Goal: Transaction & Acquisition: Purchase product/service

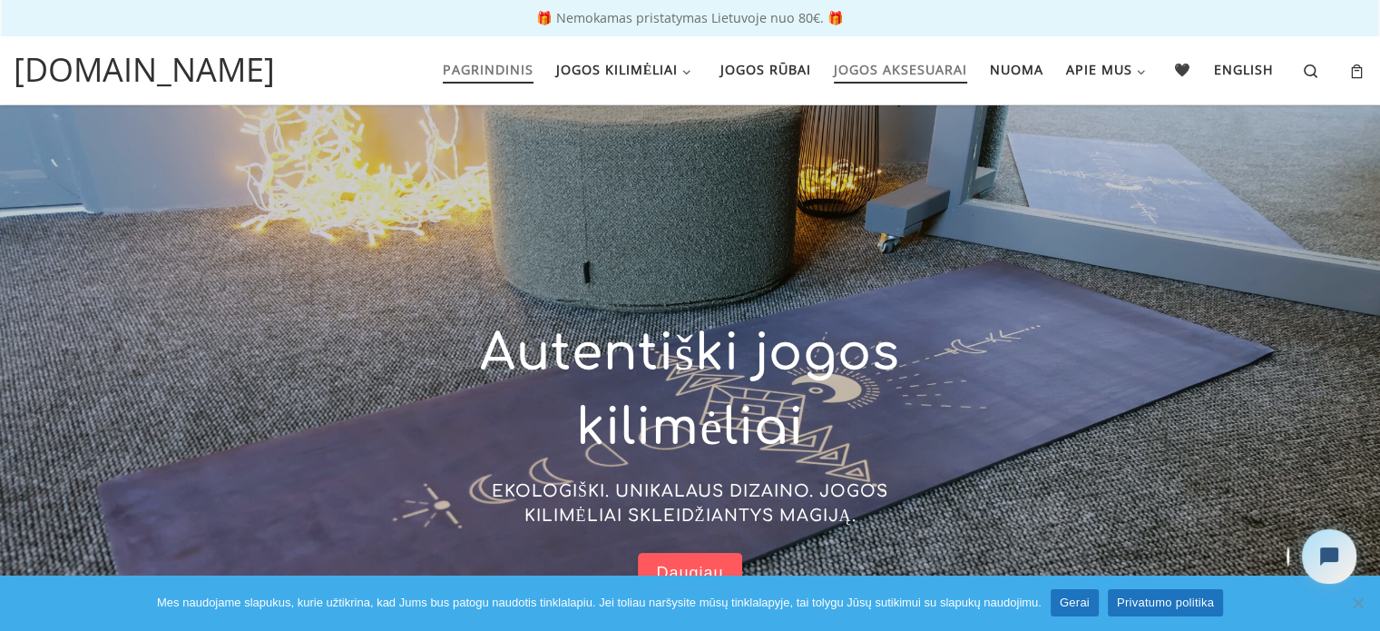
click at [893, 74] on span "Jogos aksesuarai" at bounding box center [900, 68] width 133 height 34
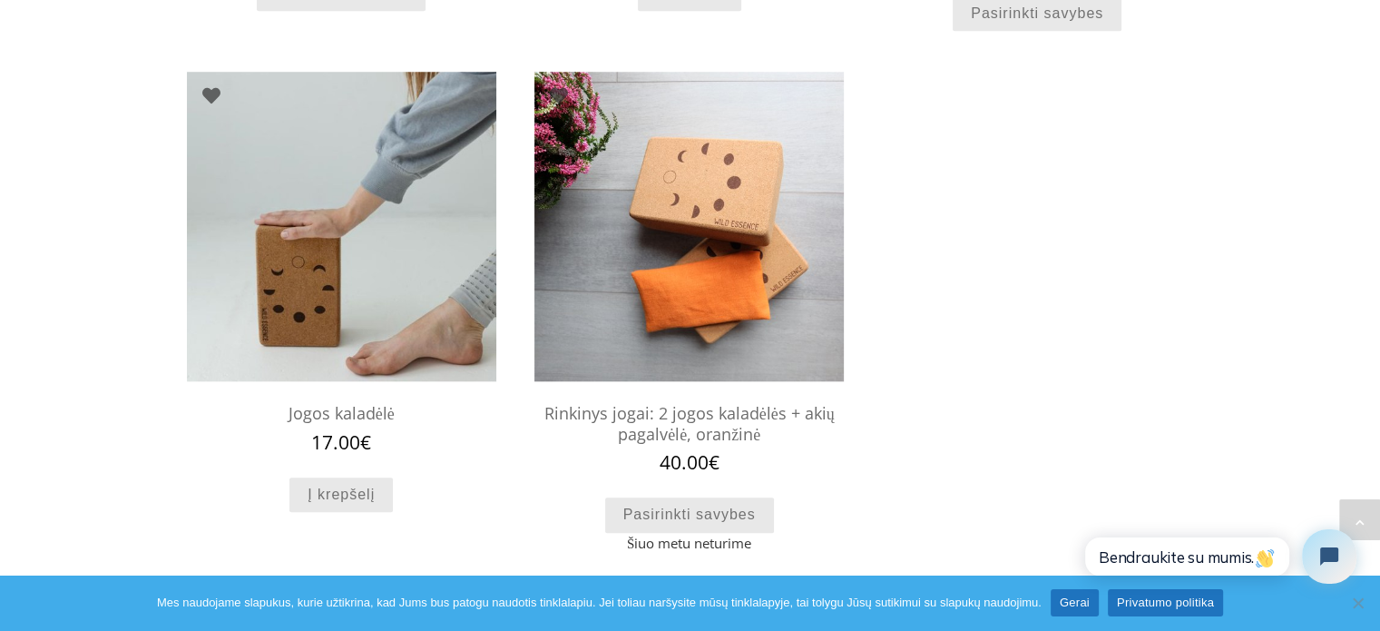
scroll to position [2067, 0]
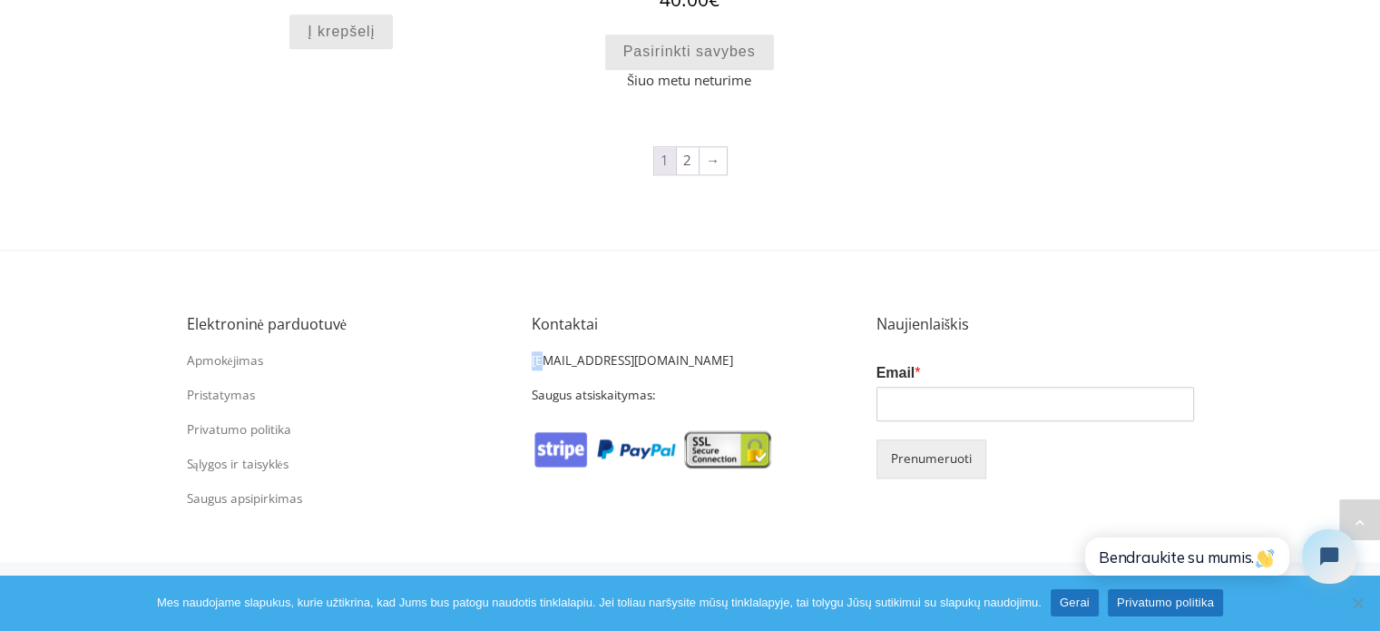
drag, startPoint x: 531, startPoint y: 358, endPoint x: 543, endPoint y: 358, distance: 11.8
click at [543, 358] on p "[EMAIL_ADDRESS][DOMAIN_NAME]" at bounding box center [675, 360] width 286 height 19
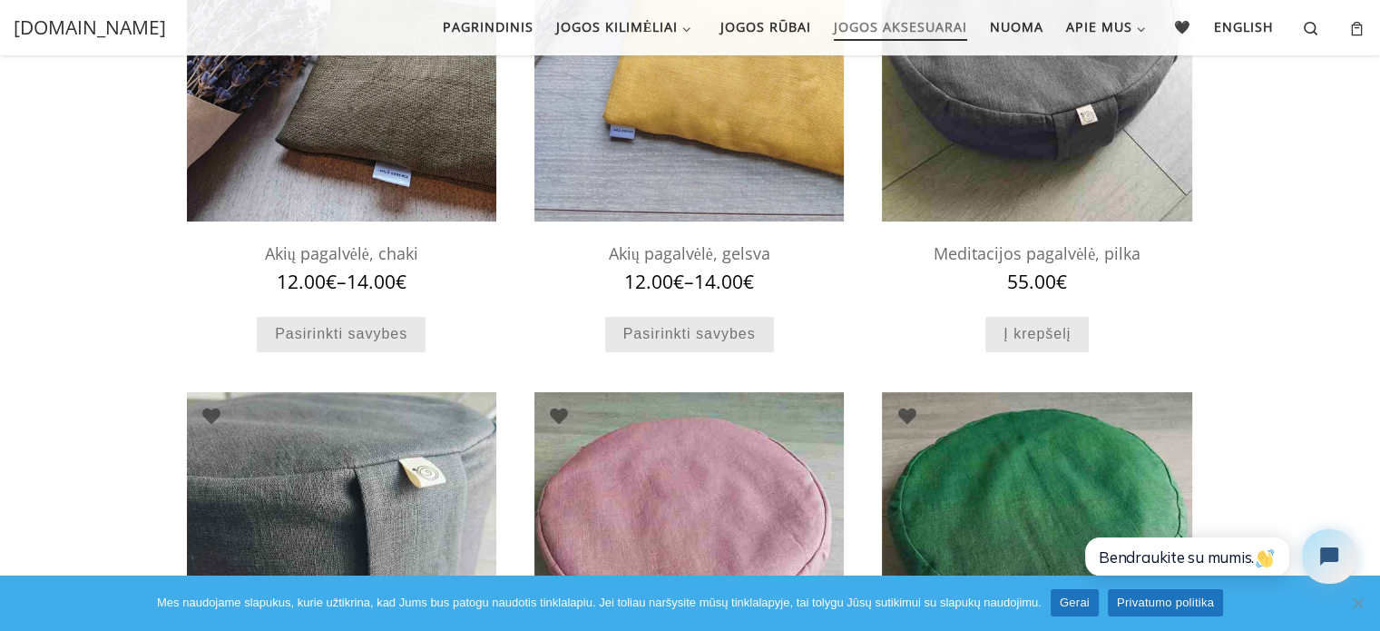
scroll to position [0, 0]
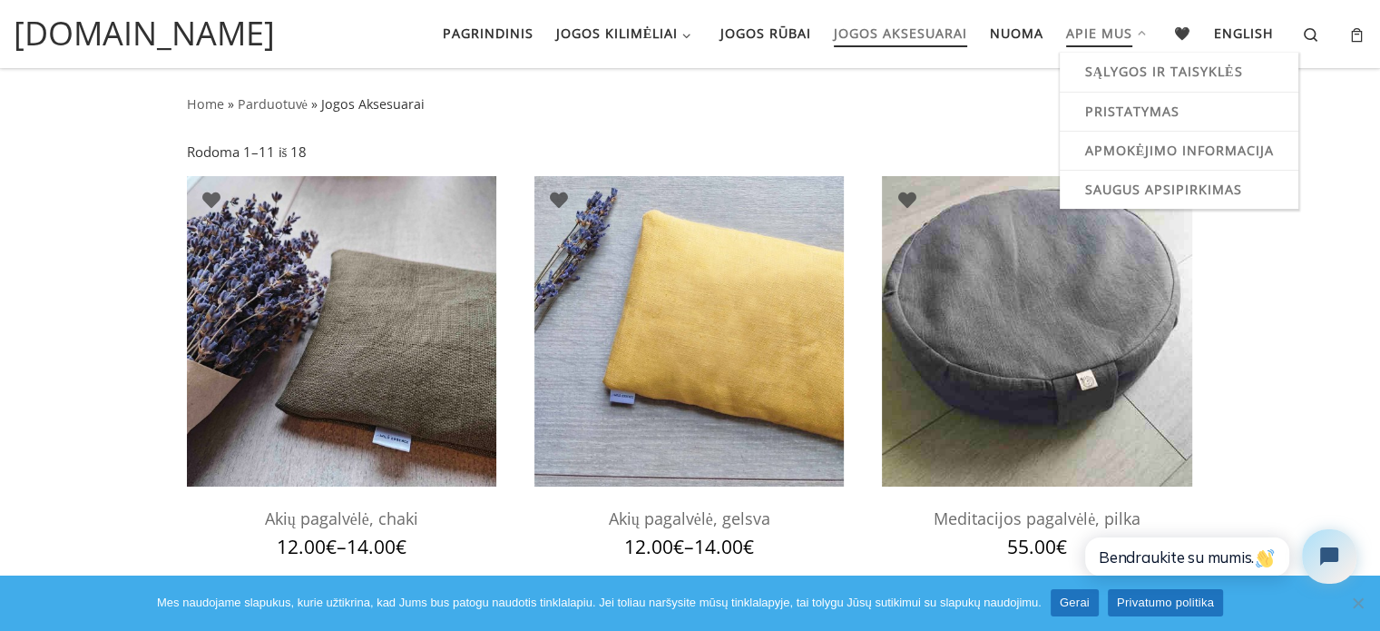
click at [1084, 29] on span "Apie mus" at bounding box center [1099, 32] width 66 height 34
click at [1104, 39] on span "Apie mus" at bounding box center [1099, 32] width 66 height 34
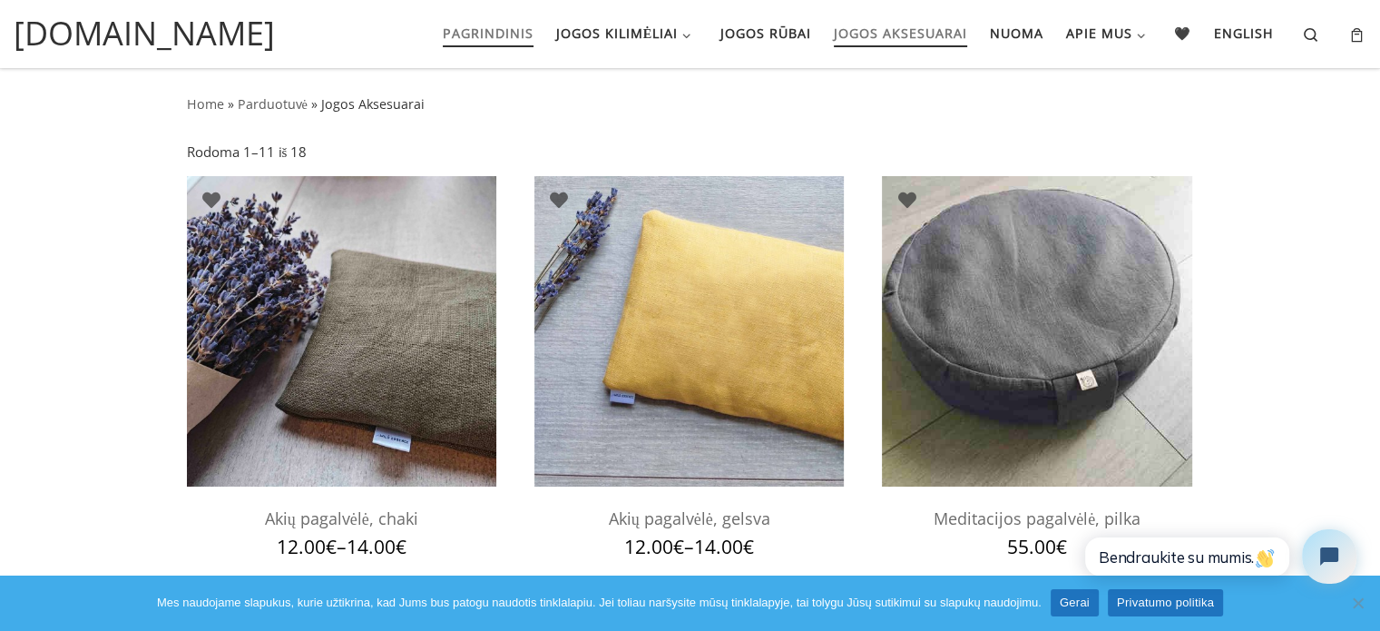
click at [474, 39] on span "Pagrindinis" at bounding box center [488, 32] width 91 height 34
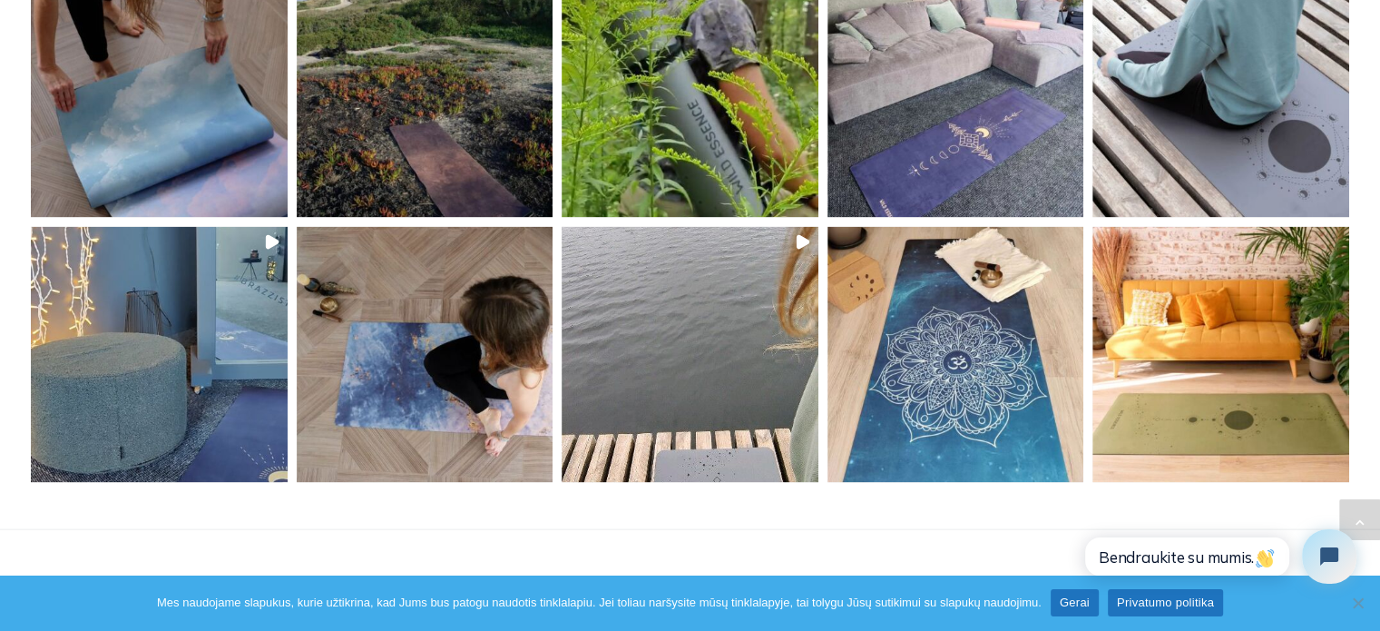
scroll to position [3997, 0]
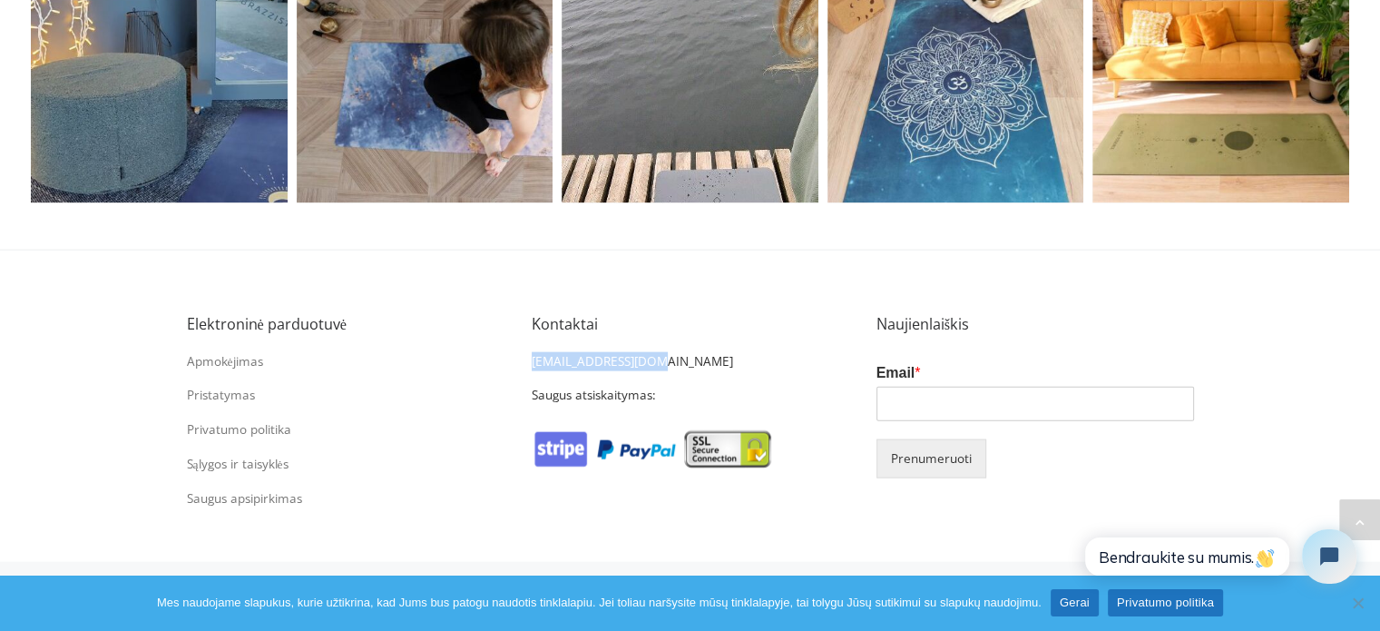
drag, startPoint x: 653, startPoint y: 362, endPoint x: 517, endPoint y: 358, distance: 136.1
click at [518, 358] on div "Kontaktai info@wildessence.lt Saugus atsiskaitymas:" at bounding box center [690, 418] width 345 height 242
copy p "[EMAIL_ADDRESS][DOMAIN_NAME]"
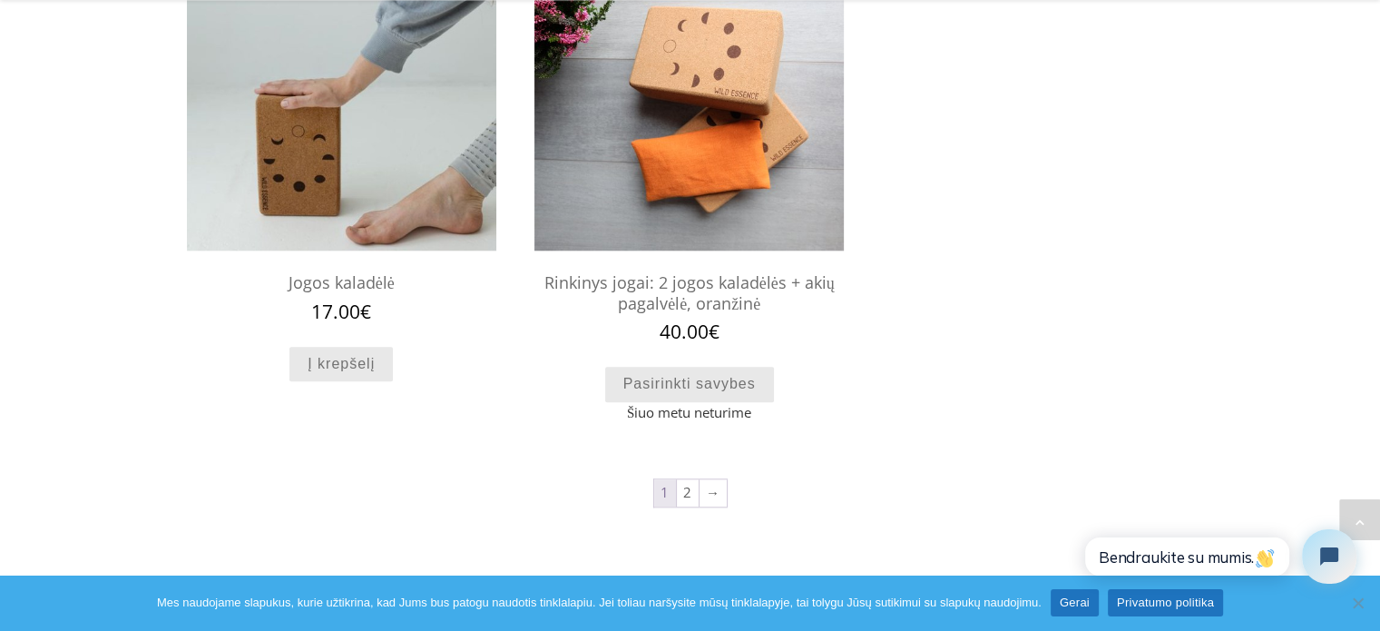
scroll to position [1736, 0]
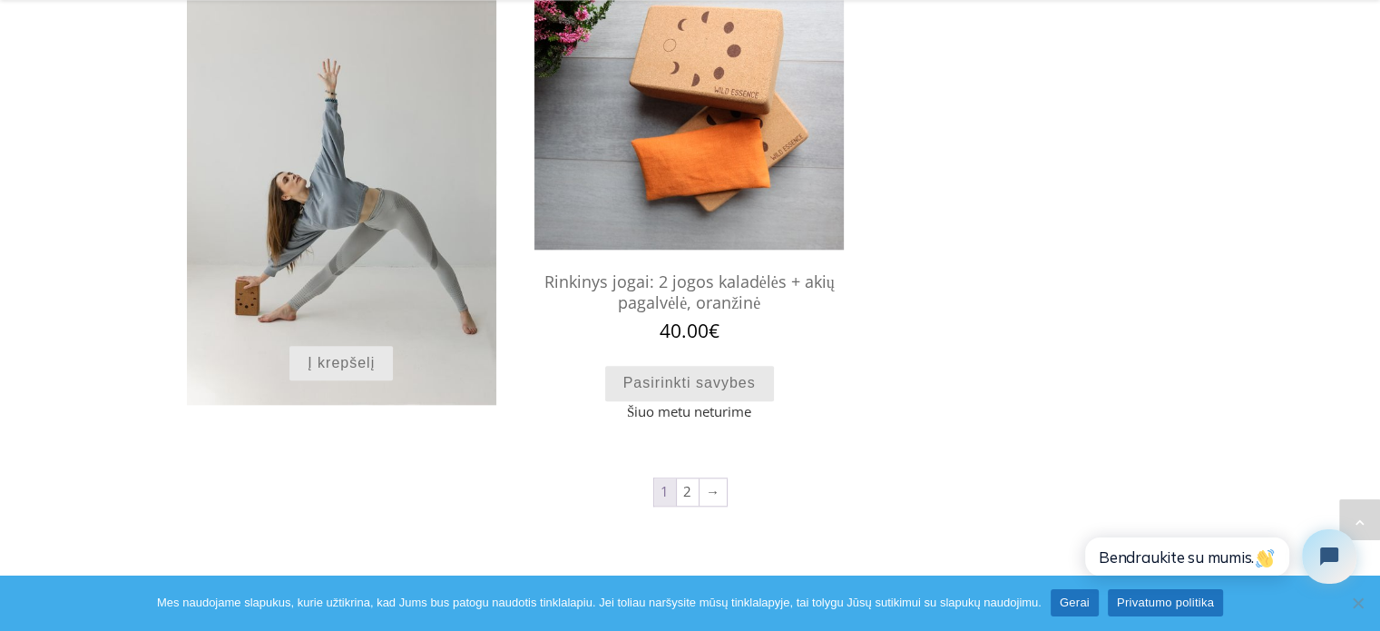
click at [358, 230] on img at bounding box center [341, 172] width 309 height 465
